Goal: Transaction & Acquisition: Purchase product/service

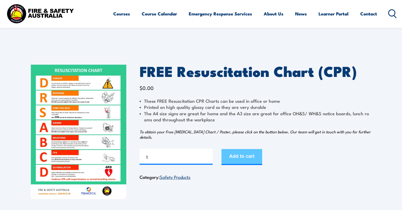
click at [248, 162] on button "Add to cart" at bounding box center [242, 157] width 41 height 16
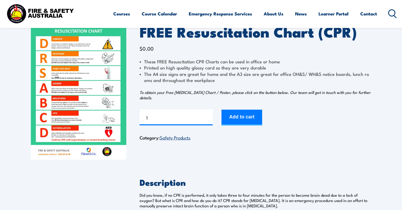
scroll to position [40, 0]
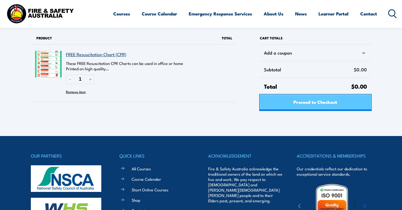
click at [297, 108] on span "Proceed to Checkout" at bounding box center [316, 102] width 44 height 14
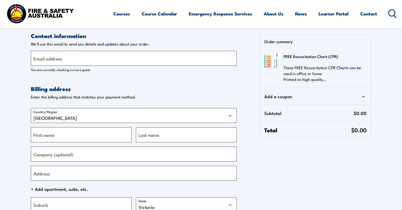
select select "VIC"
click at [71, 58] on input "Email address" at bounding box center [134, 58] width 206 height 15
type input "isabellahuynh2023@gmail.com"
type input "Isabella"
type input "Huynh"
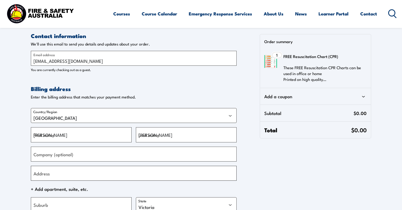
type input "10 Sherwood Court"
type input "SAMFORD VALLEY"
select select "QLD"
type input "4520"
type input "+61424515066"
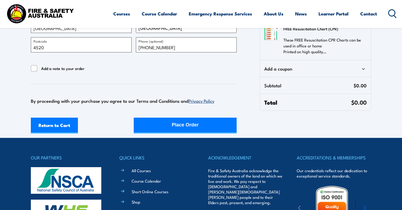
scroll to position [143, 0]
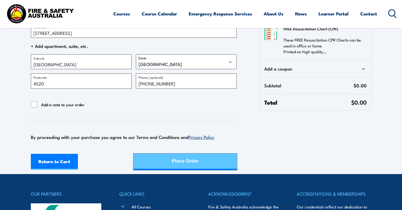
click at [159, 158] on button "Place Order" at bounding box center [185, 162] width 103 height 16
